Goal: Task Accomplishment & Management: Use online tool/utility

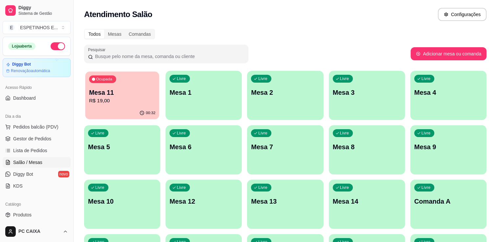
click at [129, 96] on p "Mesa 11" at bounding box center [122, 92] width 66 height 9
click at [26, 162] on span "Salão / Mesas" at bounding box center [27, 162] width 29 height 7
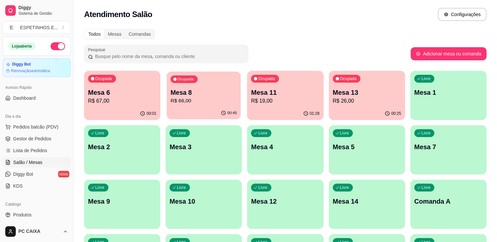
click at [195, 104] on p "R$ 66,00" at bounding box center [203, 101] width 66 height 8
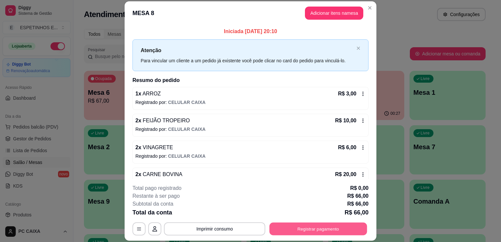
click at [316, 229] on button "Registrar pagamento" at bounding box center [319, 229] width 98 height 13
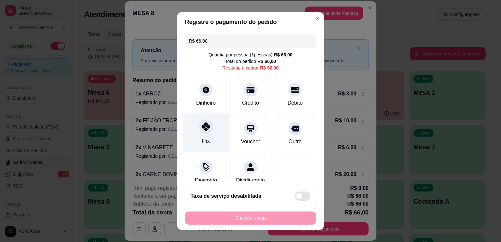
click at [204, 124] on icon at bounding box center [206, 126] width 9 height 9
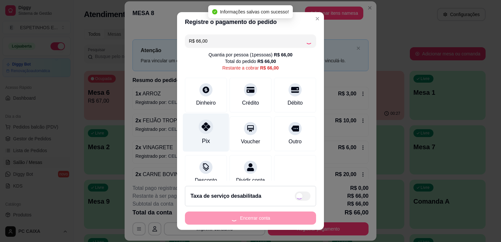
type input "R$ 0,00"
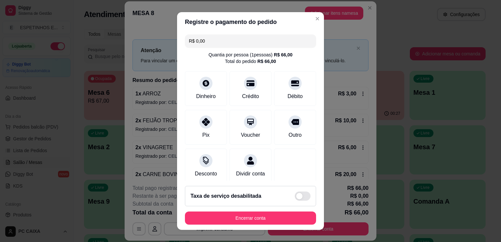
click at [226, 57] on div "Quantia por pessoa ( 1 pessoas) R$ 66,00" at bounding box center [251, 55] width 84 height 7
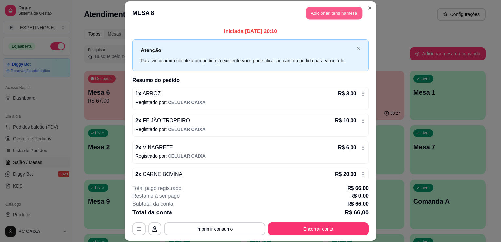
click at [314, 16] on button "Adicionar itens na mesa" at bounding box center [334, 13] width 56 height 13
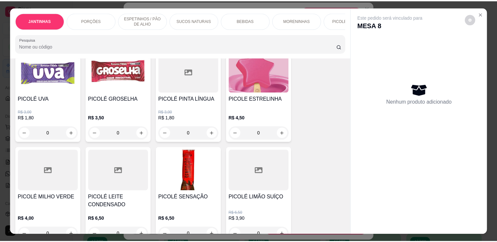
scroll to position [1129, 0]
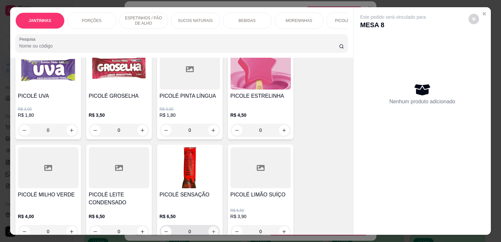
click at [210, 227] on button "increase-product-quantity" at bounding box center [213, 232] width 10 height 10
type input "1"
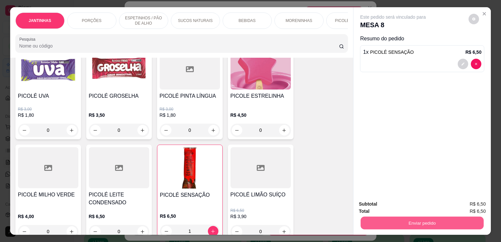
click at [466, 223] on button "Enviar pedido" at bounding box center [422, 223] width 123 height 13
click at [430, 217] on button "Enviar pedido" at bounding box center [422, 223] width 123 height 13
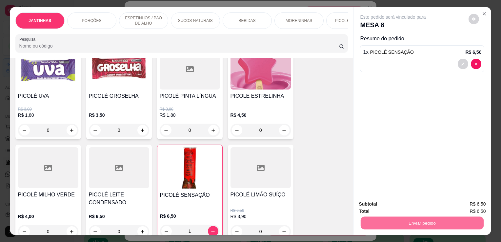
click at [458, 203] on button "Enviar pedido" at bounding box center [469, 205] width 36 height 12
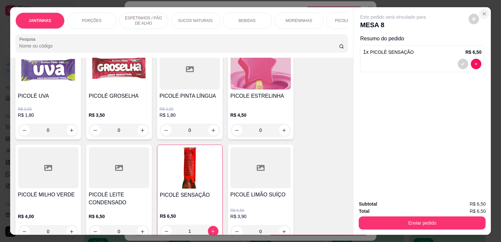
click at [484, 13] on icon "Close" at bounding box center [484, 13] width 5 height 5
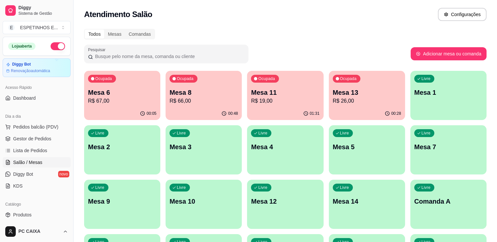
click at [0, 183] on html "Diggy Sistema de Gestão E ESPETINHOS E ... Loja aberta Diggy Bot Renovação auto…" at bounding box center [248, 121] width 497 height 242
click at [22, 164] on span "Salão / Mesas" at bounding box center [27, 162] width 29 height 7
